Goal: Information Seeking & Learning: Learn about a topic

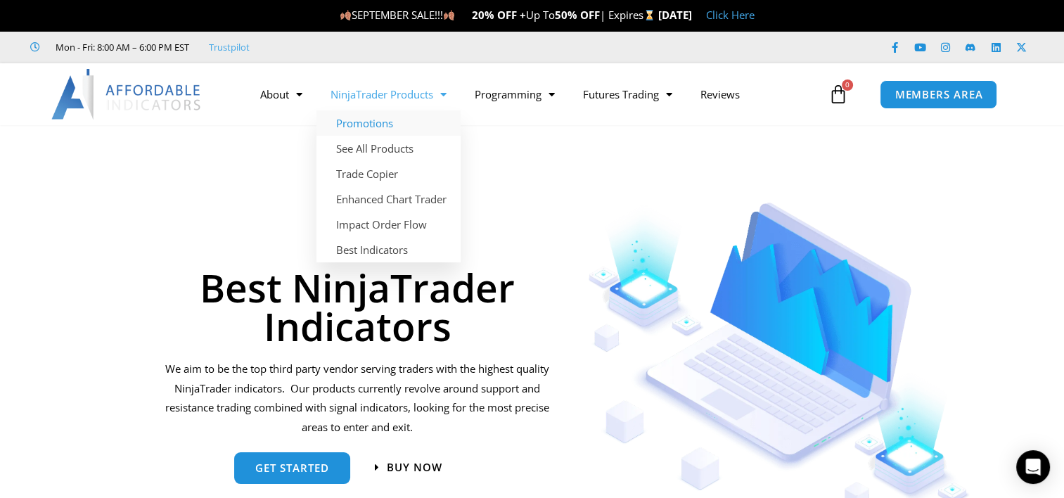
click at [382, 120] on link "Promotions" at bounding box center [389, 122] width 144 height 25
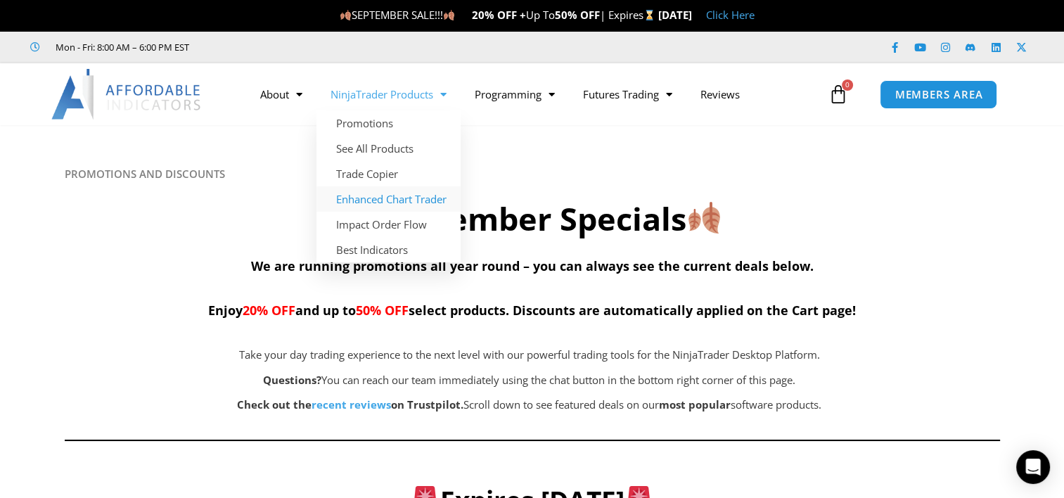
click at [426, 200] on link "Enhanced Chart Trader" at bounding box center [389, 198] width 144 height 25
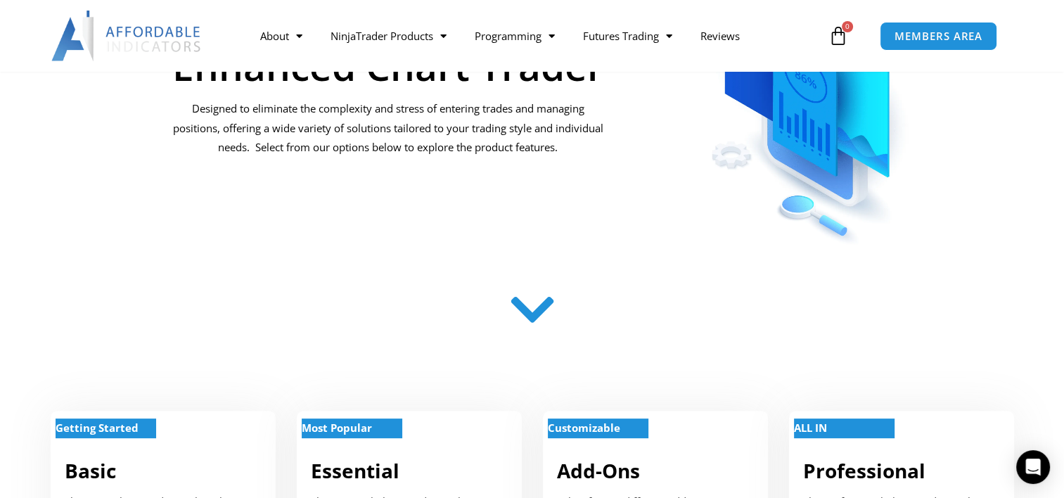
scroll to position [563, 0]
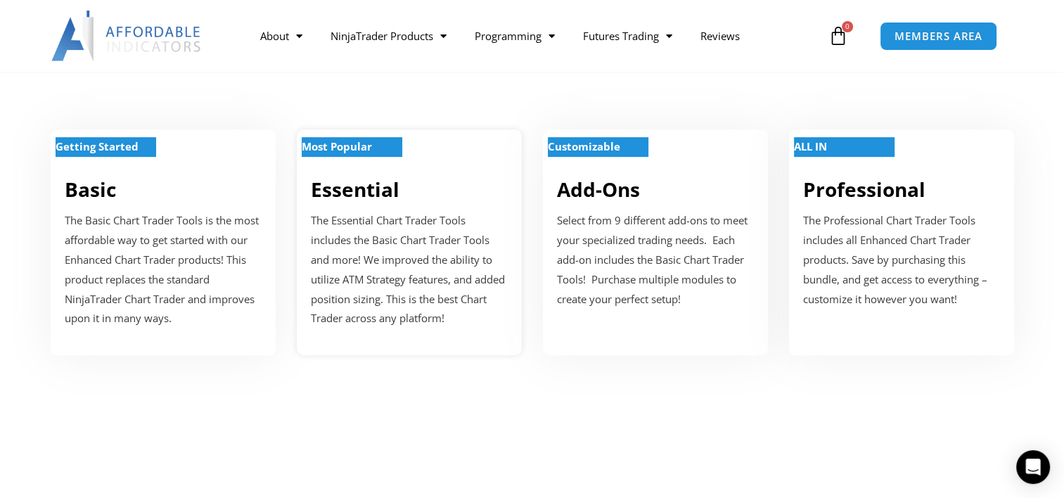
click at [358, 179] on link "Essential" at bounding box center [355, 189] width 89 height 27
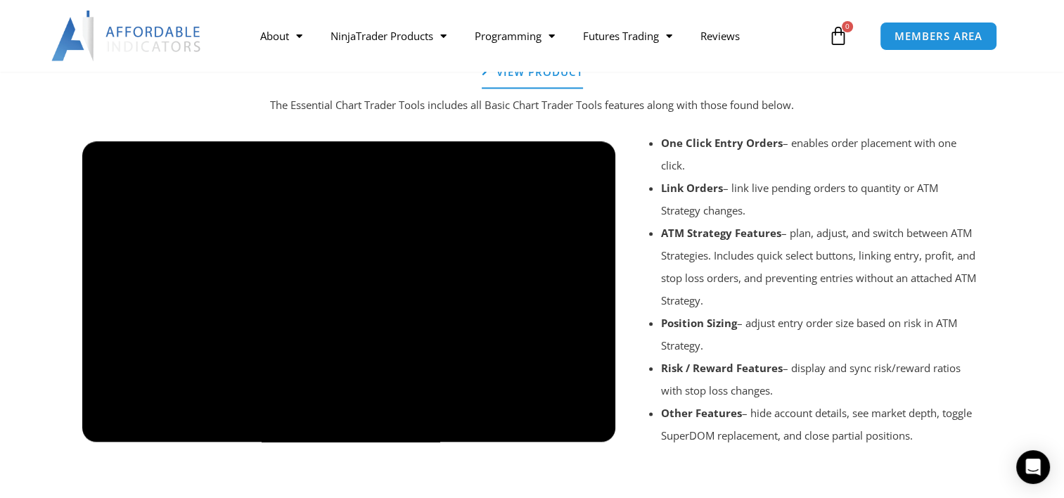
scroll to position [1612, 0]
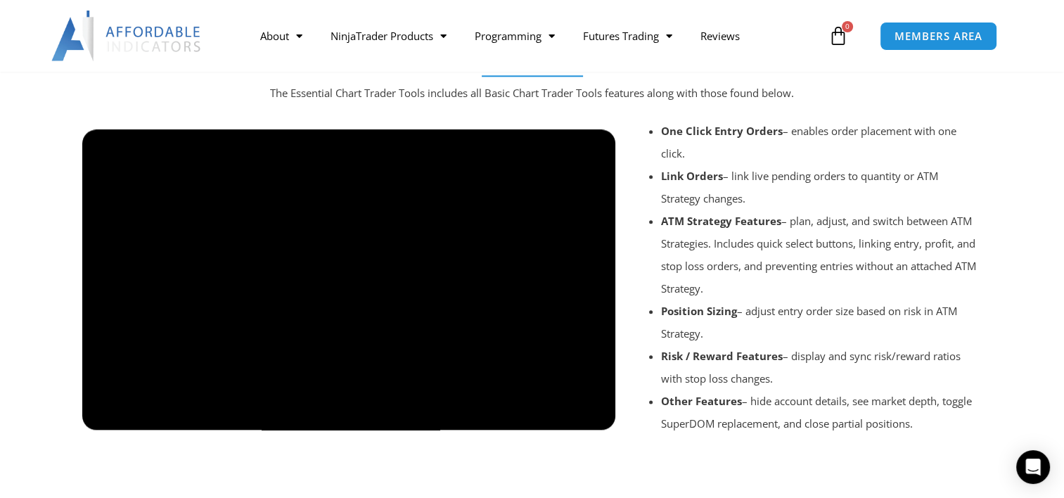
click at [598, 421] on div at bounding box center [349, 442] width 534 height 67
click at [598, 416] on div at bounding box center [349, 442] width 534 height 67
click at [556, 415] on div at bounding box center [349, 442] width 534 height 67
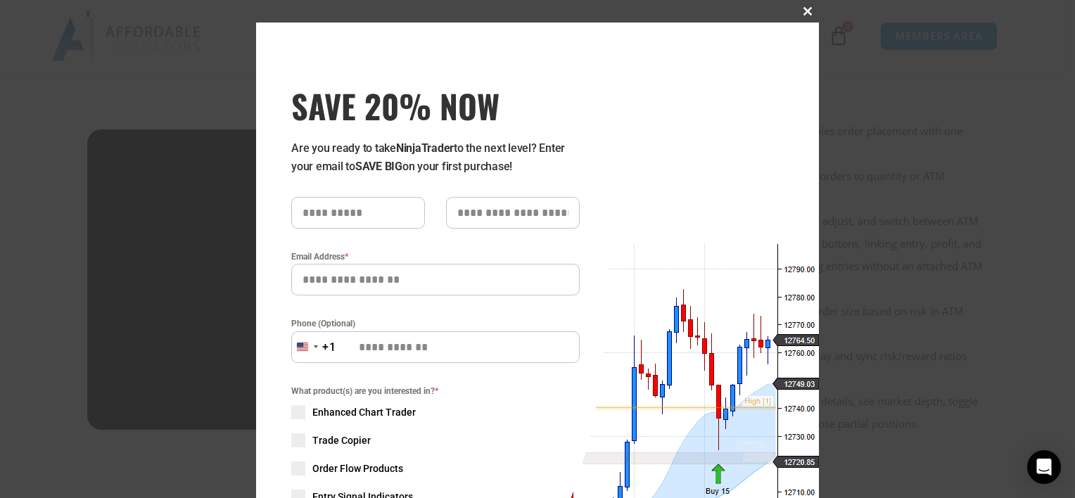
click at [802, 10] on span at bounding box center [807, 11] width 23 height 8
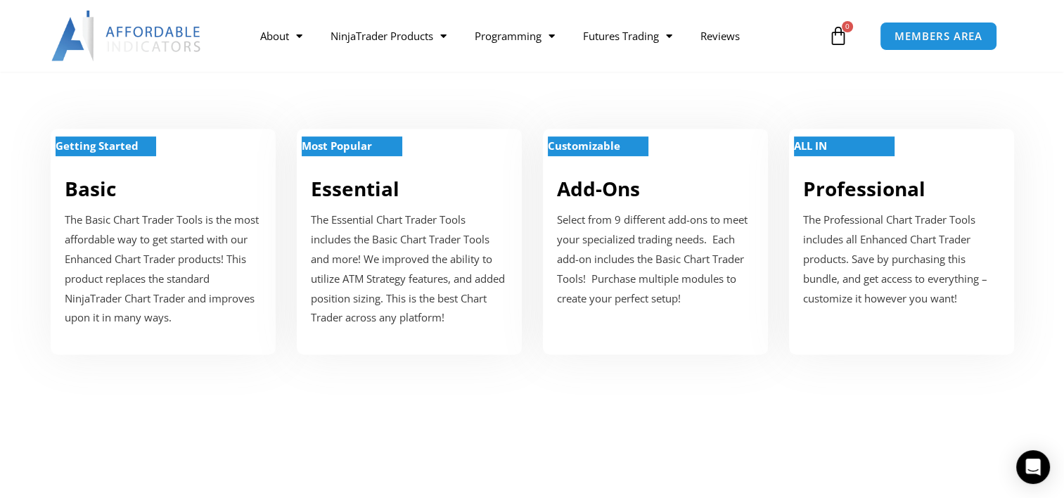
scroll to position [563, 0]
drag, startPoint x: 618, startPoint y: 234, endPoint x: 610, endPoint y: 231, distance: 8.2
click at [618, 234] on p "Select from 9 different add-ons to meet your specialized trading needs. Each ad…" at bounding box center [655, 260] width 197 height 98
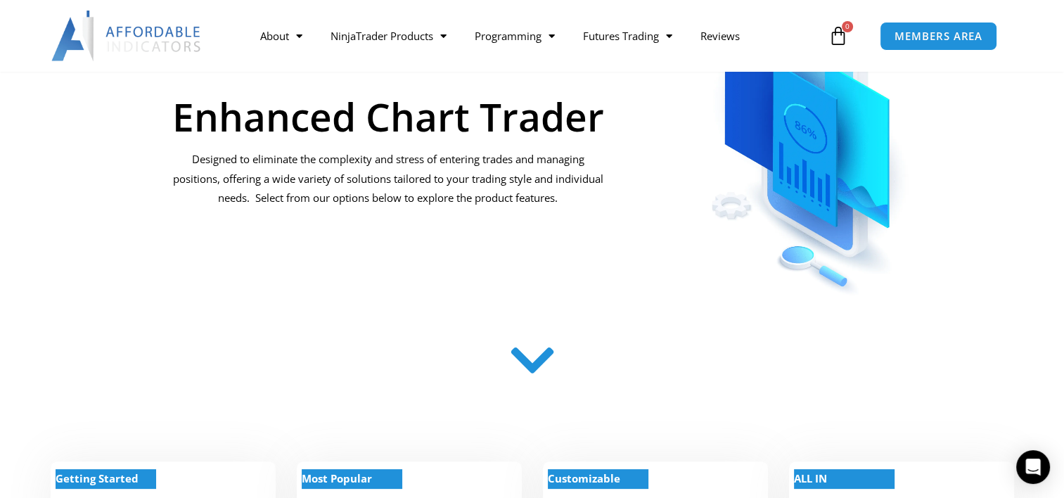
scroll to position [191, 0]
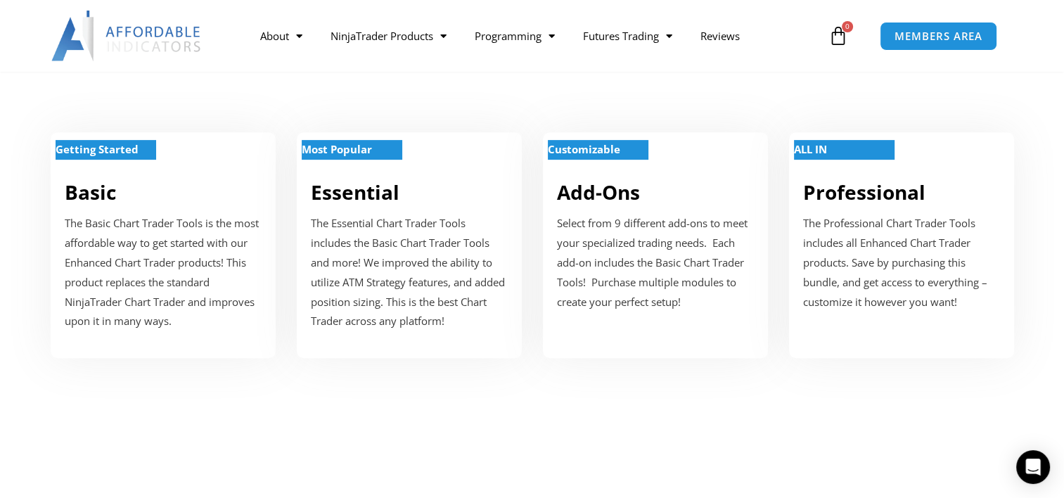
scroll to position [563, 0]
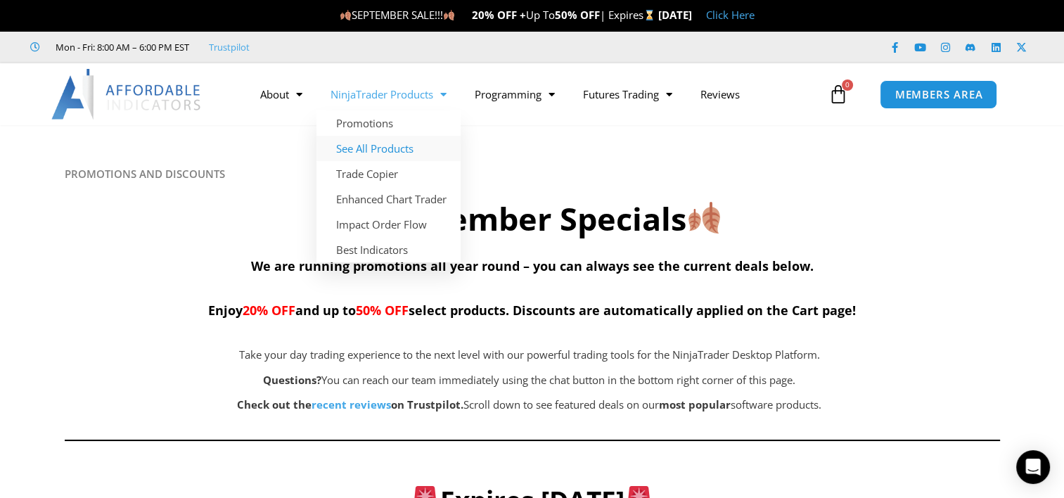
click at [407, 151] on link "See All Products" at bounding box center [389, 148] width 144 height 25
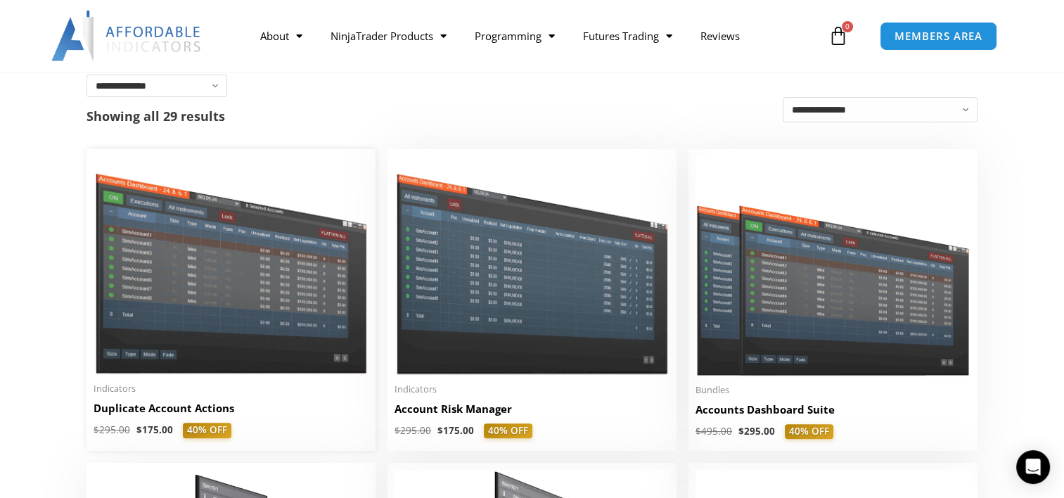
scroll to position [281, 0]
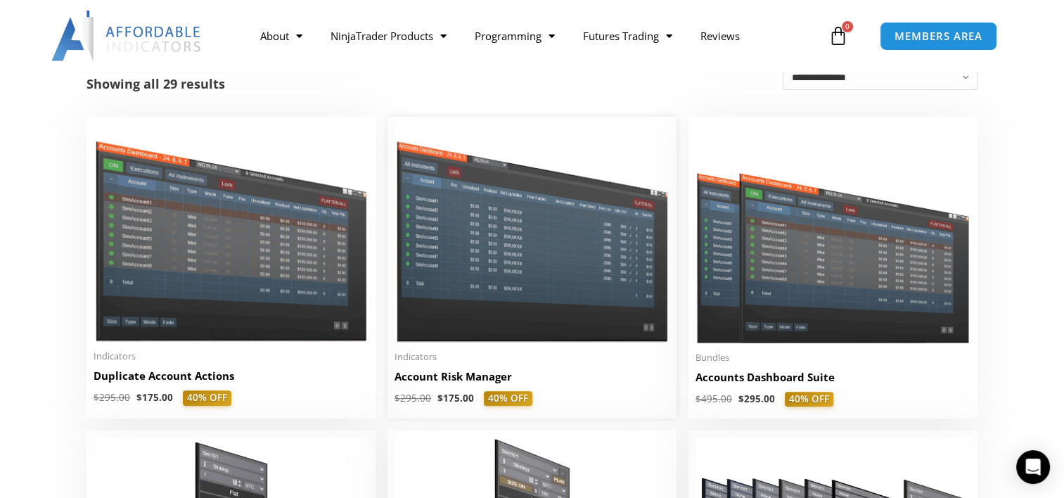
click at [542, 260] on img at bounding box center [532, 233] width 275 height 219
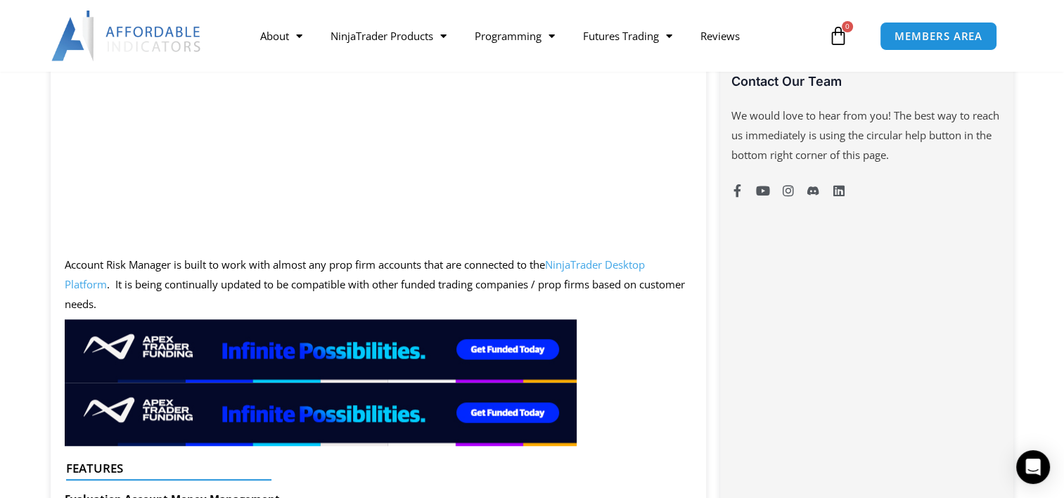
scroll to position [985, 0]
